Goal: Navigation & Orientation: Find specific page/section

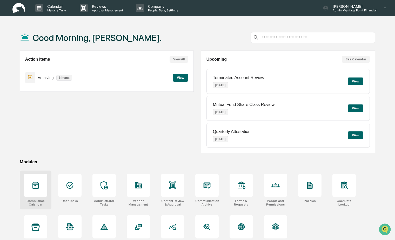
click at [31, 189] on div at bounding box center [35, 185] width 23 height 23
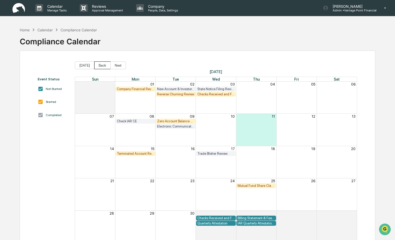
click at [102, 65] on button "Back" at bounding box center [102, 66] width 16 height 8
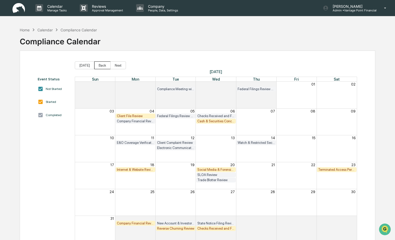
click at [102, 65] on button "Back" at bounding box center [102, 66] width 16 height 8
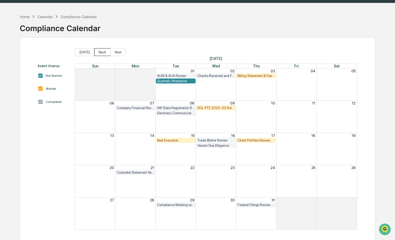
scroll to position [13, 0]
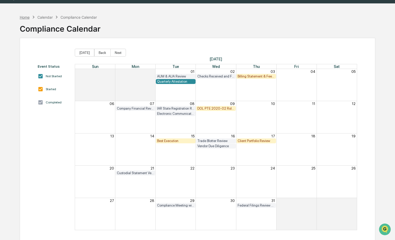
click at [20, 17] on div "Home" at bounding box center [25, 17] width 10 height 4
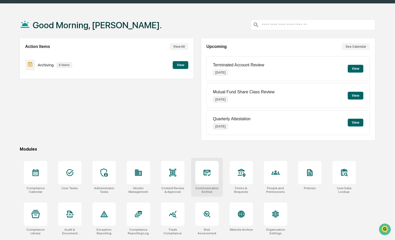
click at [208, 178] on div at bounding box center [206, 172] width 23 height 23
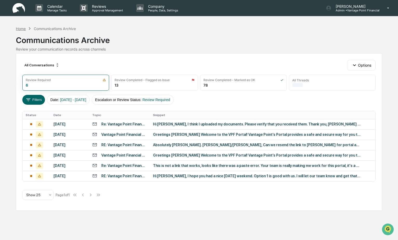
click at [18, 27] on div "Home" at bounding box center [21, 28] width 10 height 4
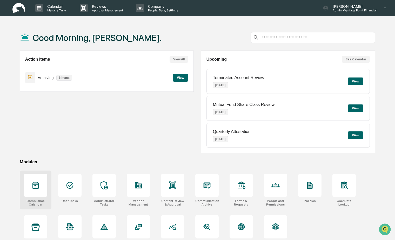
click at [35, 187] on icon at bounding box center [35, 186] width 8 height 8
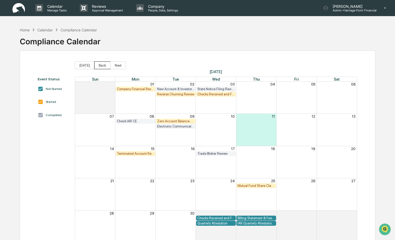
click at [103, 66] on button "Back" at bounding box center [102, 66] width 16 height 8
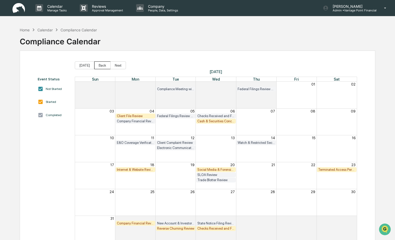
click at [103, 66] on button "Back" at bounding box center [102, 66] width 16 height 8
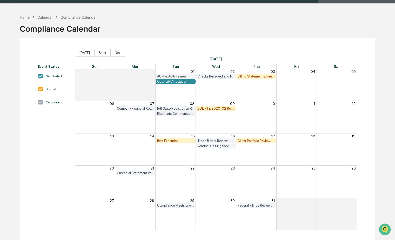
scroll to position [12, 0]
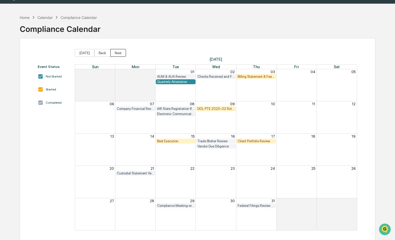
click at [117, 51] on button "Next" at bounding box center [118, 53] width 16 height 8
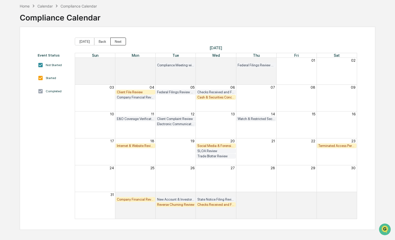
scroll to position [25, 0]
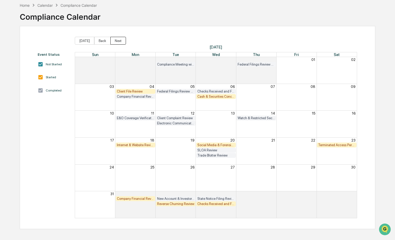
click at [118, 39] on button "Next" at bounding box center [118, 41] width 16 height 8
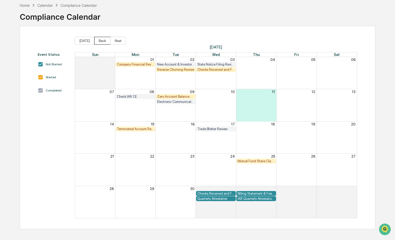
click at [104, 41] on button "Back" at bounding box center [102, 41] width 16 height 8
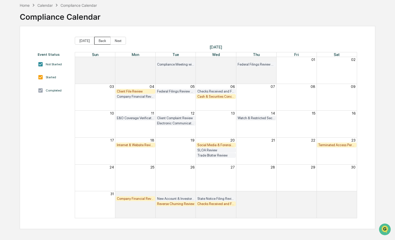
click at [104, 41] on button "Back" at bounding box center [102, 41] width 16 height 8
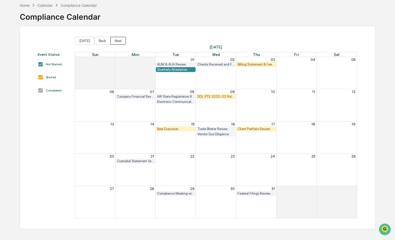
click at [116, 40] on button "Next" at bounding box center [118, 41] width 16 height 8
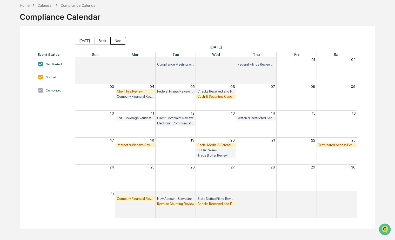
click at [116, 40] on button "Next" at bounding box center [118, 41] width 16 height 8
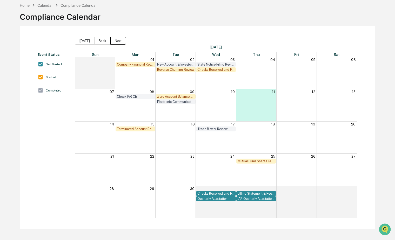
click at [116, 40] on button "Next" at bounding box center [118, 41] width 16 height 8
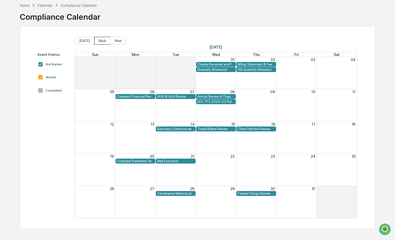
click at [106, 41] on button "Back" at bounding box center [102, 41] width 16 height 8
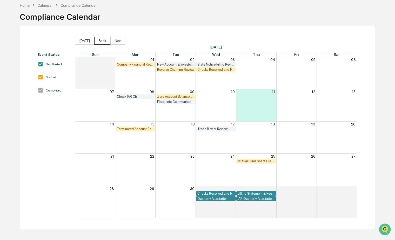
click at [104, 41] on button "Back" at bounding box center [102, 41] width 16 height 8
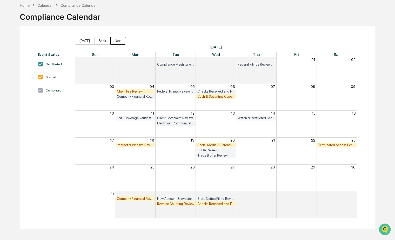
click at [118, 42] on button "Next" at bounding box center [118, 41] width 16 height 8
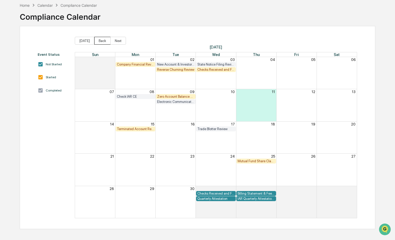
click at [102, 41] on button "Back" at bounding box center [102, 41] width 16 height 8
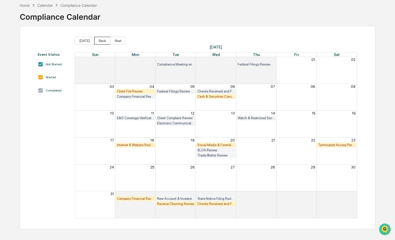
click at [102, 41] on button "Back" at bounding box center [102, 41] width 16 height 8
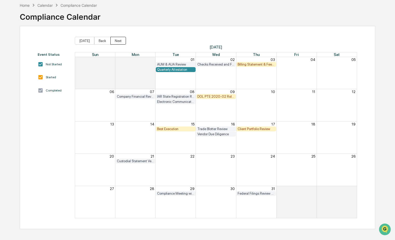
click at [120, 42] on button "Next" at bounding box center [118, 41] width 16 height 8
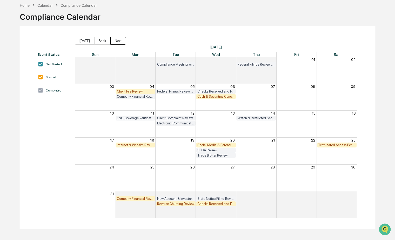
click at [120, 42] on button "Next" at bounding box center [118, 41] width 16 height 8
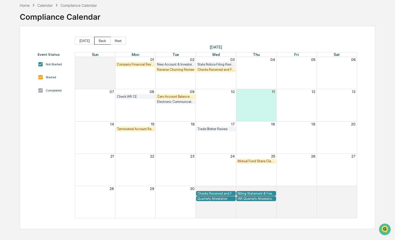
click at [101, 40] on button "Back" at bounding box center [102, 41] width 16 height 8
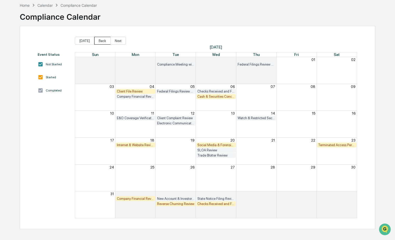
click at [101, 40] on button "Back" at bounding box center [102, 41] width 16 height 8
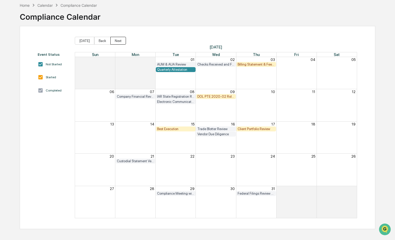
click at [115, 41] on button "Next" at bounding box center [118, 41] width 16 height 8
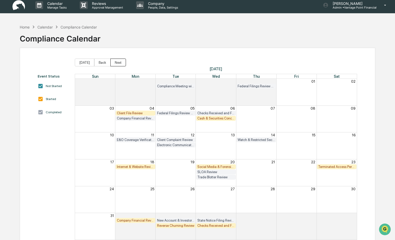
scroll to position [0, 0]
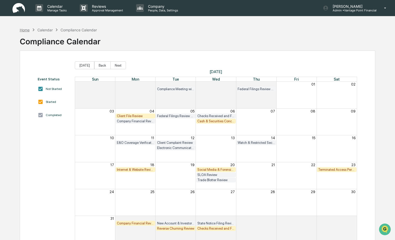
click at [29, 29] on div "Home" at bounding box center [25, 30] width 10 height 4
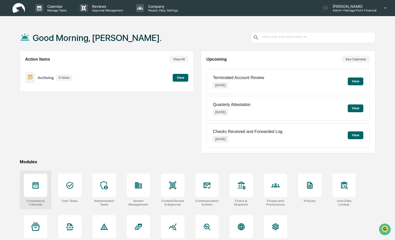
click at [32, 185] on icon at bounding box center [35, 186] width 8 height 8
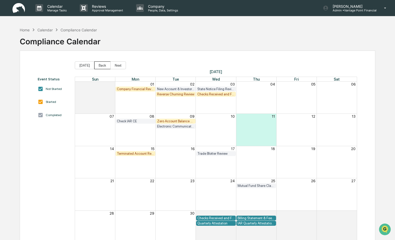
click at [99, 64] on button "Back" at bounding box center [102, 66] width 16 height 8
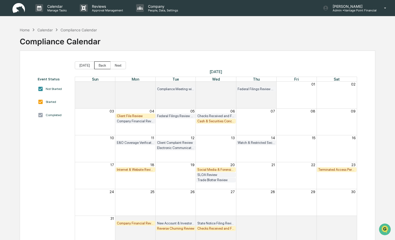
click at [99, 64] on button "Back" at bounding box center [102, 66] width 16 height 8
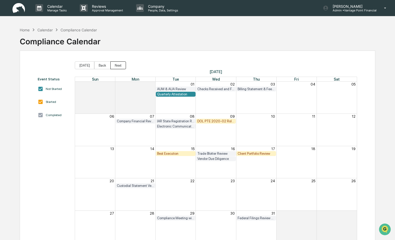
click at [118, 66] on button "Next" at bounding box center [118, 66] width 16 height 8
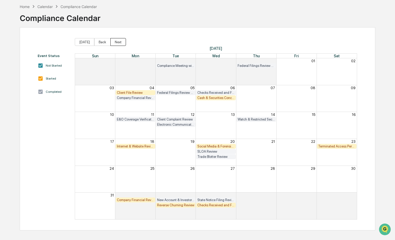
scroll to position [25, 0]
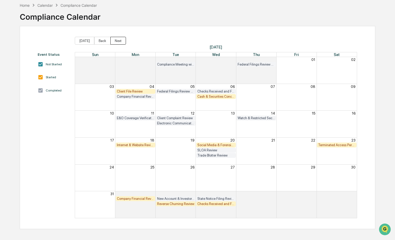
click at [117, 41] on button "Next" at bounding box center [118, 41] width 16 height 8
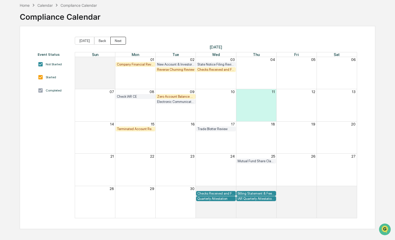
click at [117, 41] on button "Next" at bounding box center [118, 41] width 16 height 8
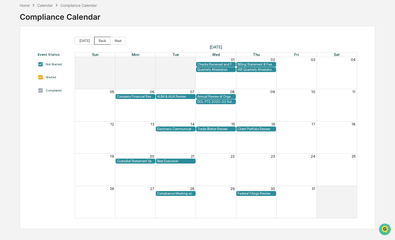
click at [99, 41] on button "Back" at bounding box center [102, 41] width 16 height 8
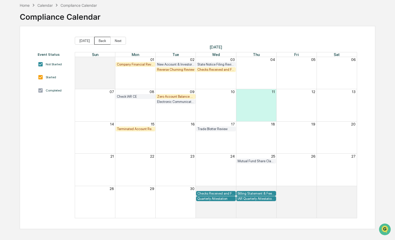
click at [99, 41] on button "Back" at bounding box center [102, 41] width 16 height 8
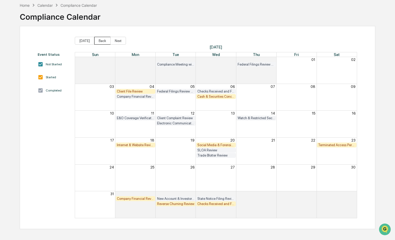
click at [99, 41] on button "Back" at bounding box center [102, 41] width 16 height 8
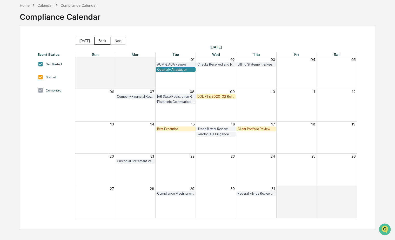
click at [99, 40] on button "Back" at bounding box center [102, 41] width 16 height 8
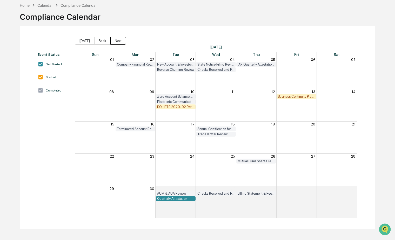
click at [118, 42] on button "Next" at bounding box center [118, 41] width 16 height 8
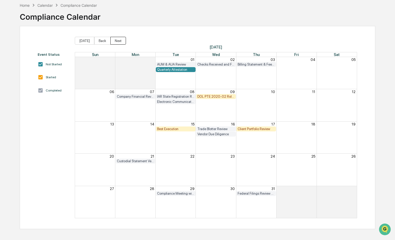
click at [118, 42] on button "Next" at bounding box center [118, 41] width 16 height 8
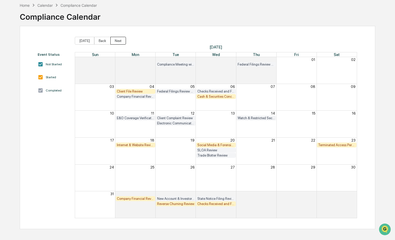
click at [119, 40] on button "Next" at bounding box center [118, 41] width 16 height 8
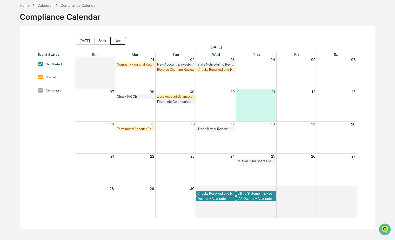
click at [119, 40] on button "Next" at bounding box center [118, 41] width 16 height 8
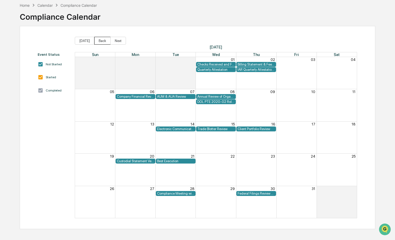
click at [100, 41] on button "Back" at bounding box center [102, 41] width 16 height 8
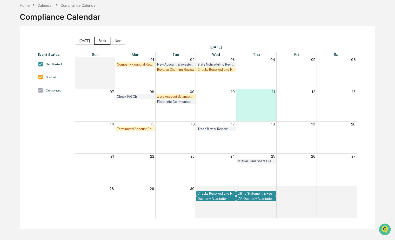
click at [99, 41] on button "Back" at bounding box center [102, 41] width 16 height 8
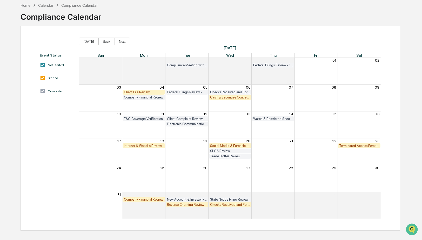
click at [20, 3] on div "Home Calendar Compliance Calendar Compliance Calendar Event Status Not Started …" at bounding box center [211, 120] width 396 height 240
click at [27, 3] on div "Home" at bounding box center [26, 5] width 10 height 4
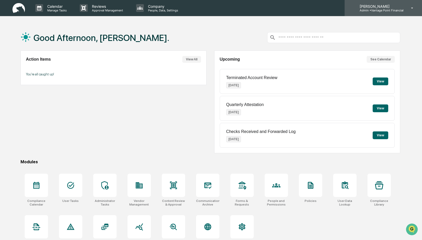
click at [388, 9] on p "Admin • Vantage Point Financial" at bounding box center [380, 11] width 48 height 4
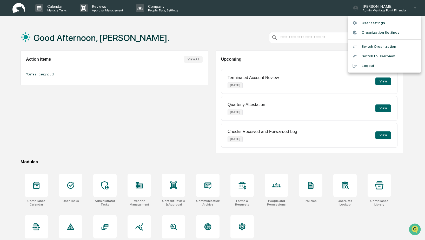
click at [373, 47] on li "Switch Organization" at bounding box center [384, 47] width 73 height 10
